Goal: Task Accomplishment & Management: Complete application form

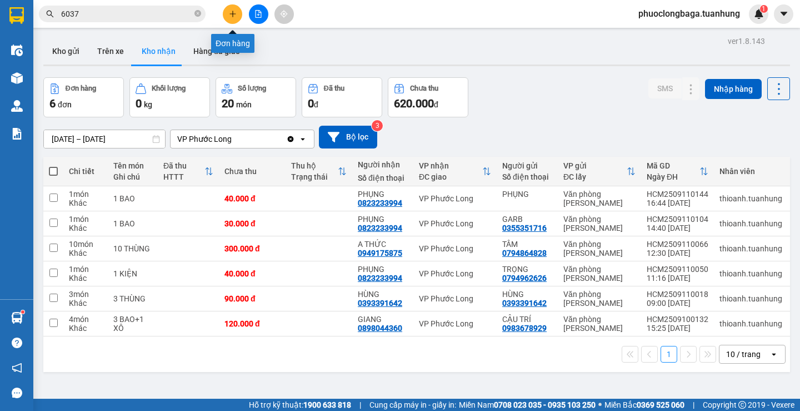
click at [231, 10] on icon "plus" at bounding box center [233, 14] width 8 height 8
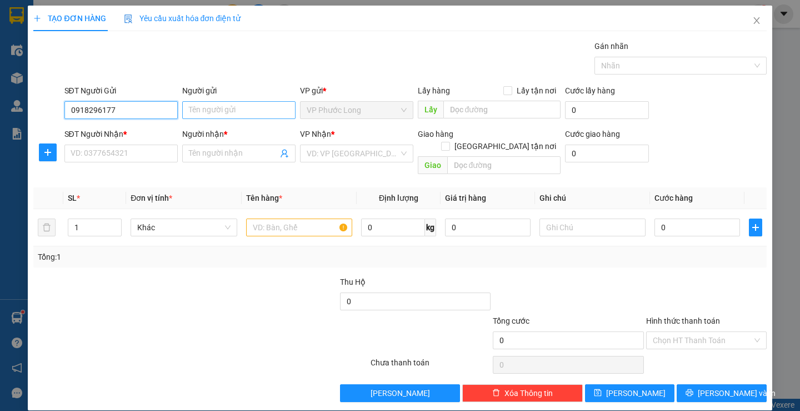
type input "0918296177"
click at [208, 109] on input "Người gửi" at bounding box center [238, 110] width 113 height 18
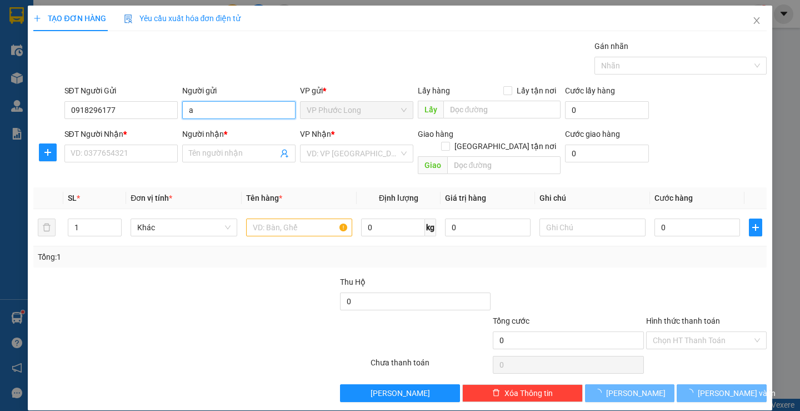
type input "a"
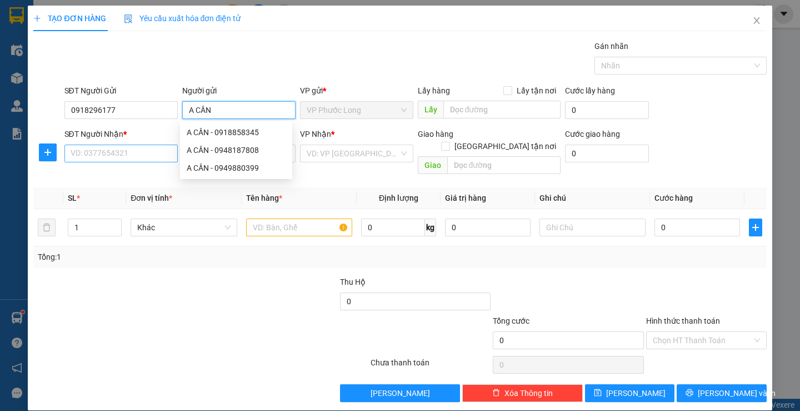
type input "A CẦN"
click at [118, 152] on input "SĐT Người Nhận *" at bounding box center [120, 154] width 113 height 18
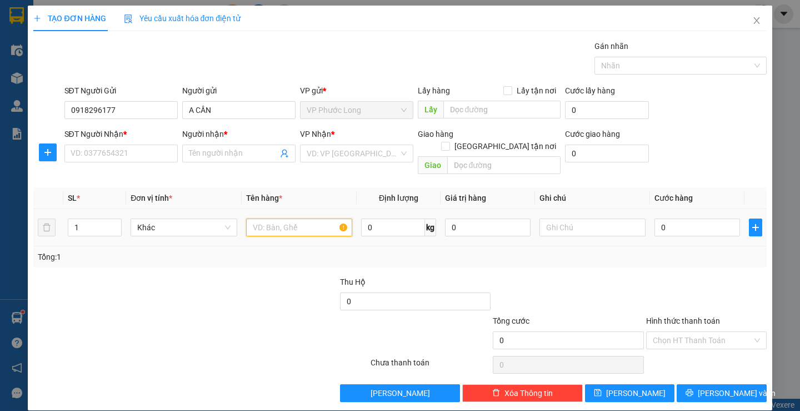
click at [253, 218] on input "text" at bounding box center [299, 227] width 106 height 18
type input "1 BAO"
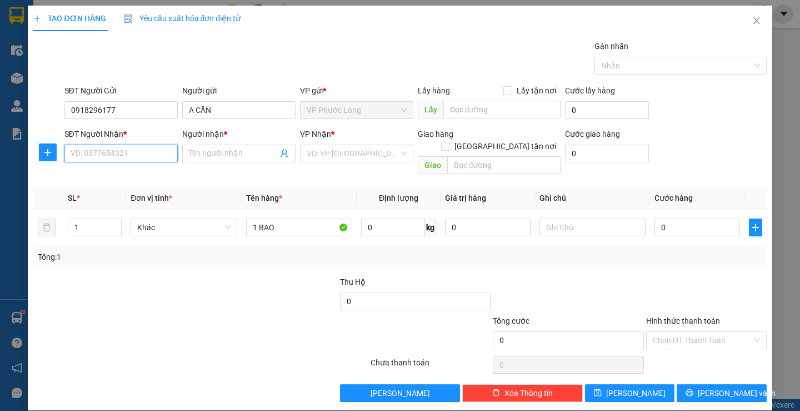
click at [138, 151] on input "SĐT Người Nhận *" at bounding box center [120, 154] width 113 height 18
type input "0908742070"
click at [224, 157] on input "Người nhận *" at bounding box center [233, 153] width 89 height 12
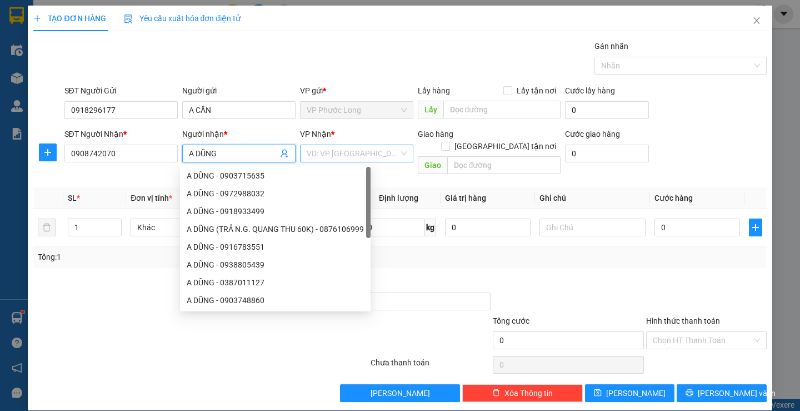
type input "A DŨNG"
click at [347, 155] on input "search" at bounding box center [353, 153] width 92 height 17
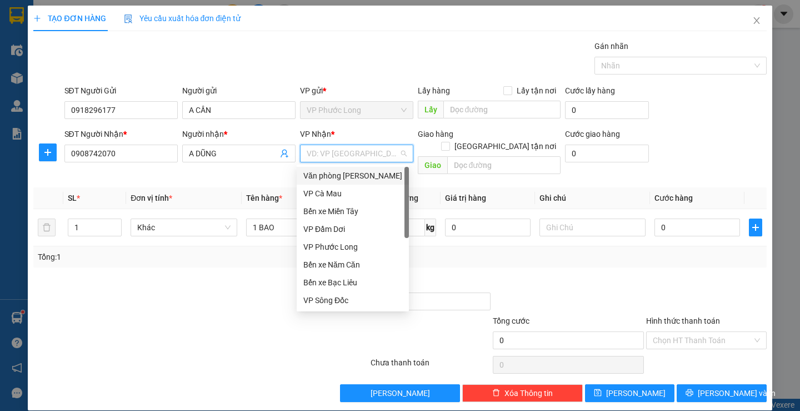
click at [347, 174] on div "Văn phòng [PERSON_NAME]" at bounding box center [352, 176] width 99 height 12
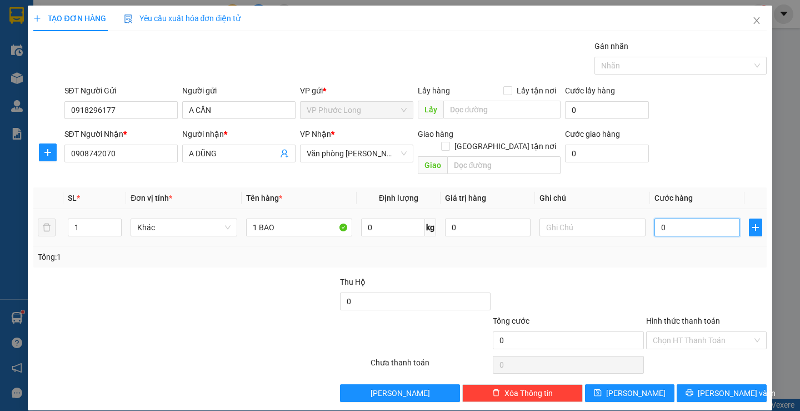
click at [679, 218] on input "0" at bounding box center [698, 227] width 86 height 18
type input "8"
type input "80"
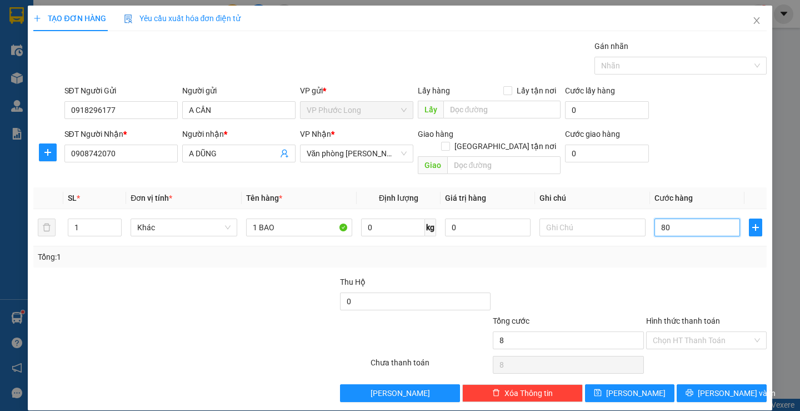
type input "80"
type input "80.000"
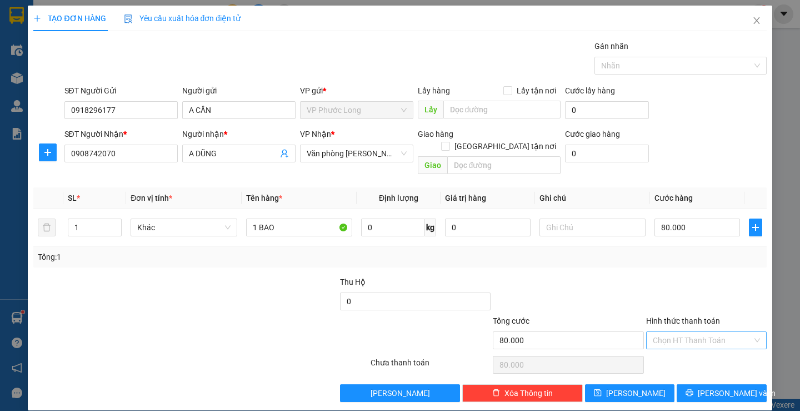
click at [703, 332] on input "Hình thức thanh toán" at bounding box center [702, 340] width 99 height 17
click at [689, 218] on input "80.000" at bounding box center [698, 227] width 86 height 18
type input "7"
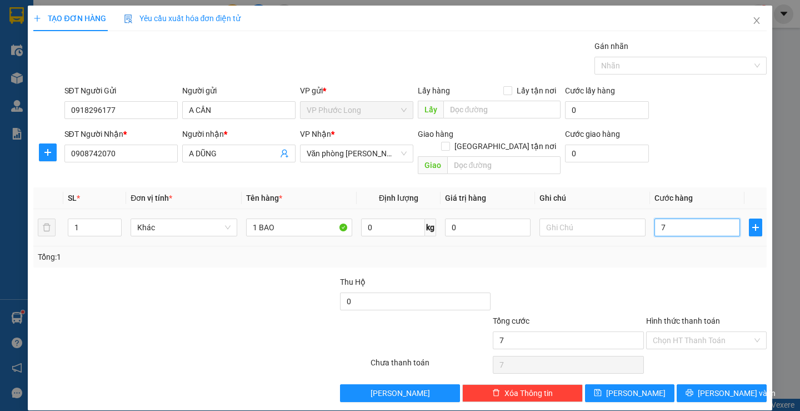
type input "70"
type input "70.000"
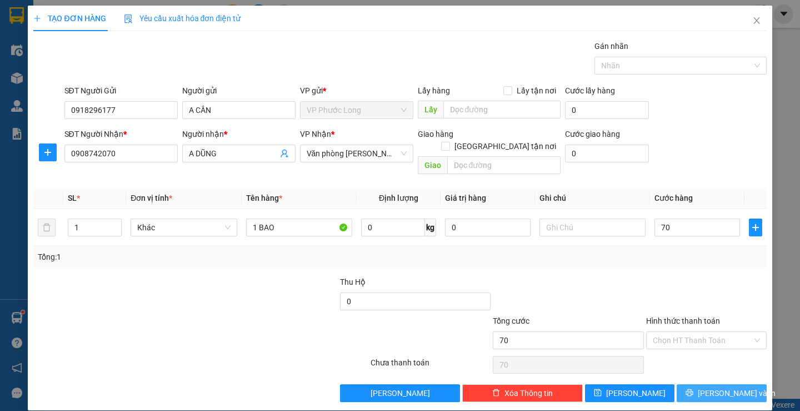
type input "70.000"
click at [701, 384] on button "[PERSON_NAME] và In" at bounding box center [721, 393] width 89 height 18
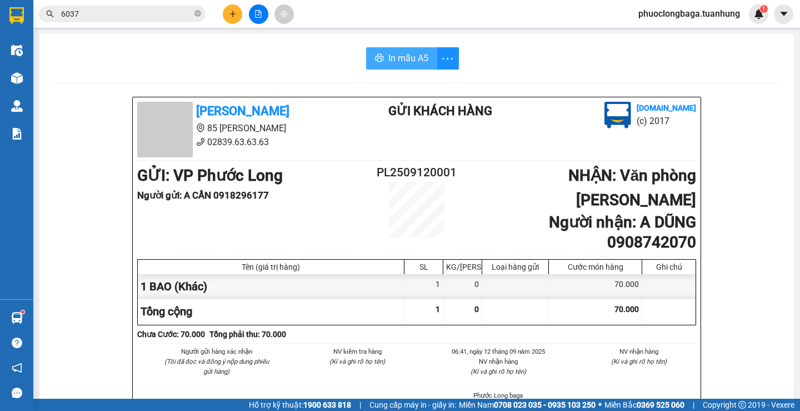
click at [404, 62] on span "In mẫu A5" at bounding box center [409, 58] width 40 height 14
